Goal: Information Seeking & Learning: Find specific page/section

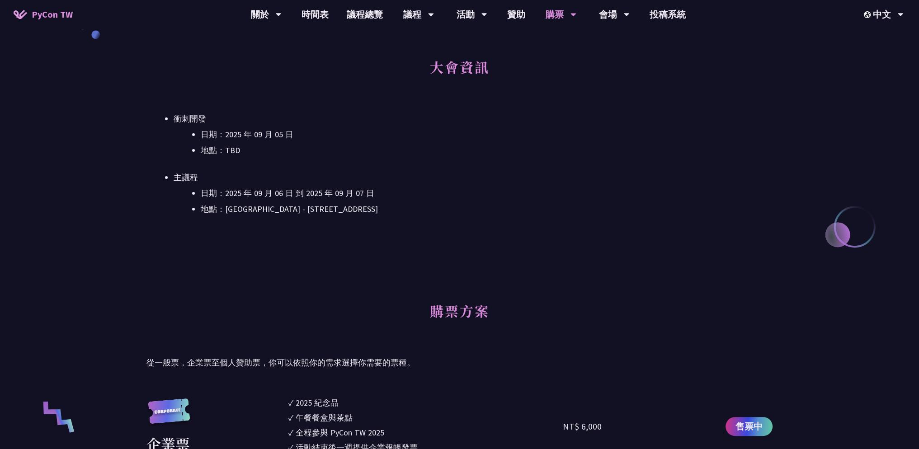
scroll to position [362, 0]
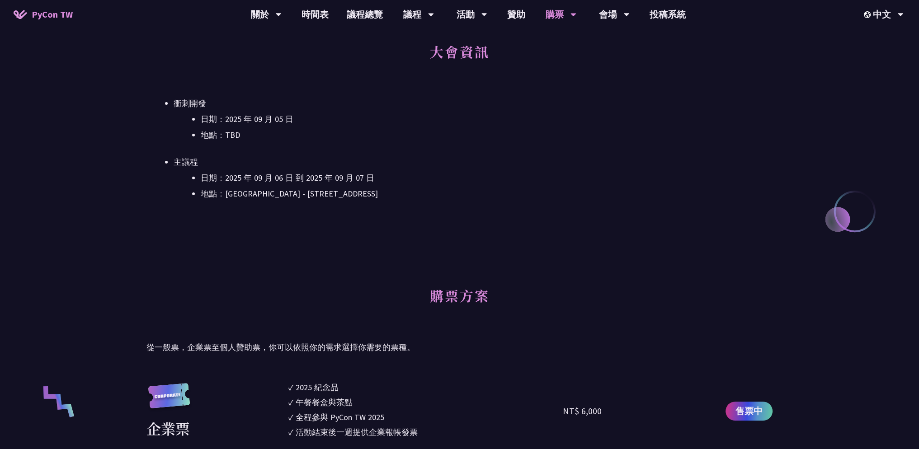
click at [224, 137] on li "地點：TBD" at bounding box center [487, 135] width 572 height 14
click at [273, 154] on ul "衝刺開發 日期：[DATE] 地點：TBD 主議程 日期：[DATE] 到 [DATE] 地點：[GEOGRAPHIC_DATA] - ​[STREET_AD…" at bounding box center [459, 149] width 626 height 104
click at [228, 133] on li "地點：TBD" at bounding box center [487, 135] width 572 height 14
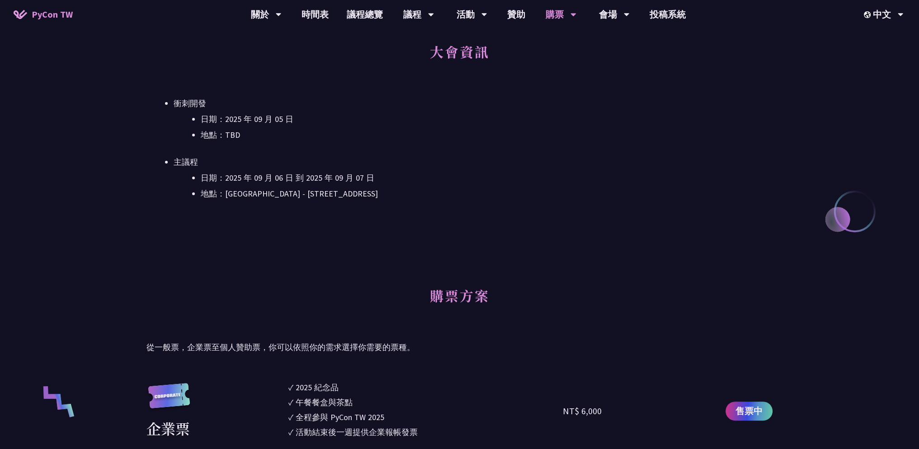
click at [326, 168] on li "主議程 日期：[DATE] 到 [DATE] 地點：[GEOGRAPHIC_DATA] - ​[STREET_ADDRESS]" at bounding box center [473, 178] width 599 height 45
click at [257, 188] on li "地點：[GEOGRAPHIC_DATA] - ​[STREET_ADDRESS]" at bounding box center [487, 194] width 572 height 14
drag, startPoint x: 257, startPoint y: 188, endPoint x: 344, endPoint y: 201, distance: 88.3
click at [260, 188] on li "地點：[GEOGRAPHIC_DATA] - ​[STREET_ADDRESS]" at bounding box center [487, 194] width 572 height 14
click at [359, 202] on div "大會資訊 衝刺開發 日期：[DATE] 地點：TBD 主議程 日期：[DATE] 到 [DATE] 地點：[GEOGRAPHIC_DATA] - ​[GEOG…" at bounding box center [459, 132] width 626 height 199
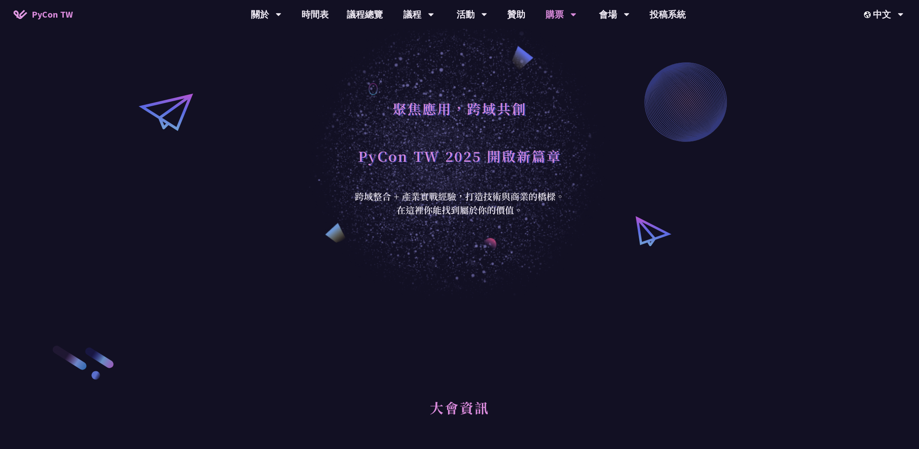
scroll to position [0, 0]
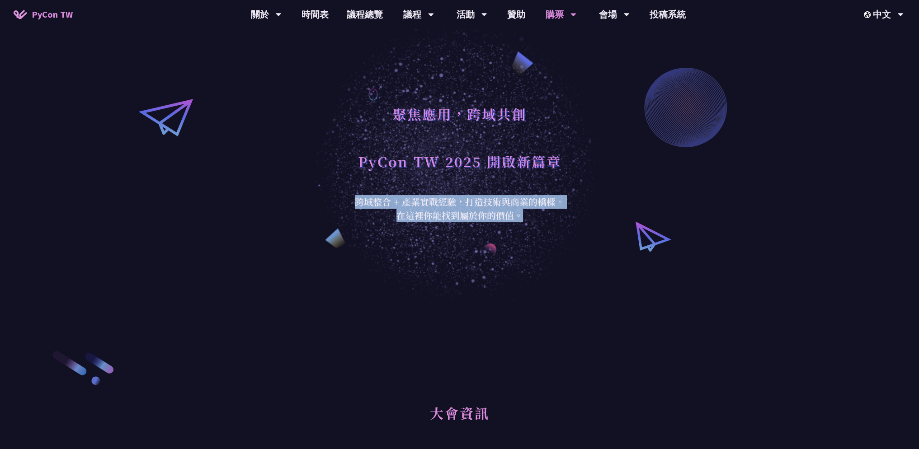
drag, startPoint x: 352, startPoint y: 199, endPoint x: 526, endPoint y: 217, distance: 175.0
click at [526, 217] on div "跨域整合 + 產業實戰經驗，打造技術與商業的橋樑。 在這裡你能找到屬於你的價值。" at bounding box center [460, 208] width 222 height 27
